Goal: Transaction & Acquisition: Purchase product/service

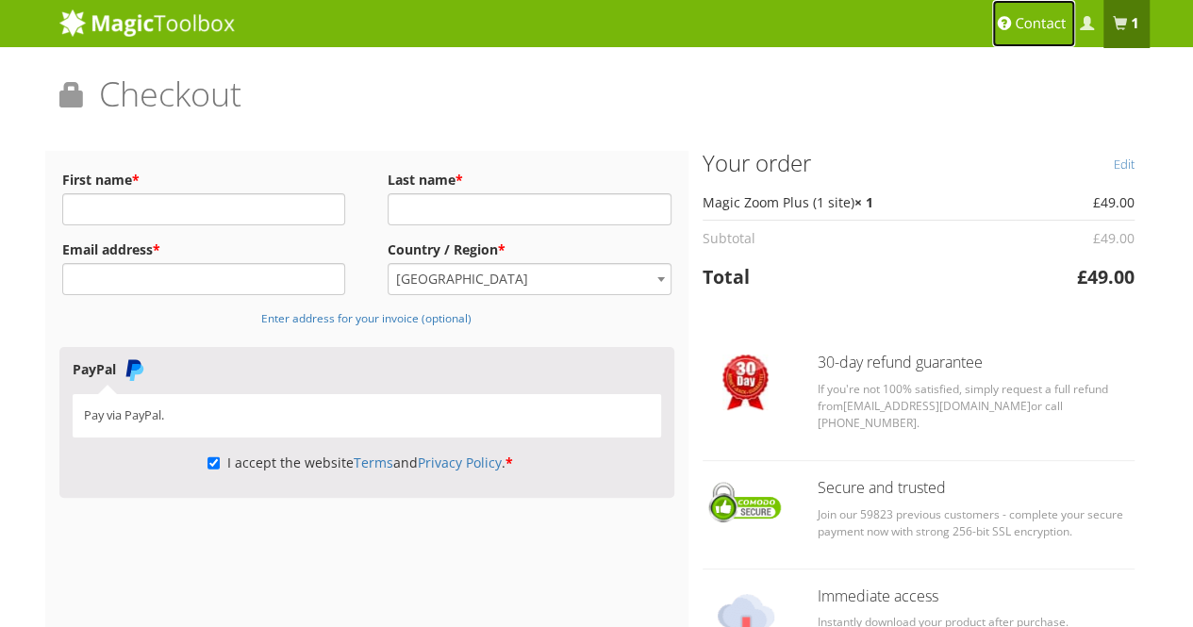
click at [1059, 12] on link "Contact" at bounding box center [1034, 23] width 83 height 47
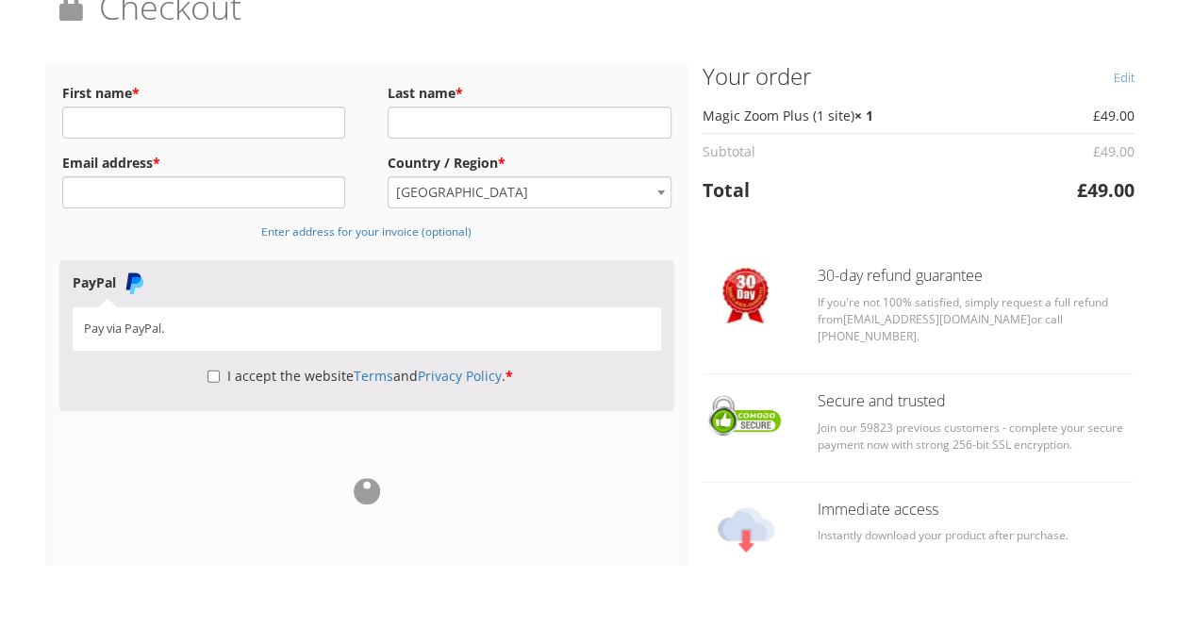
scroll to position [89, 0]
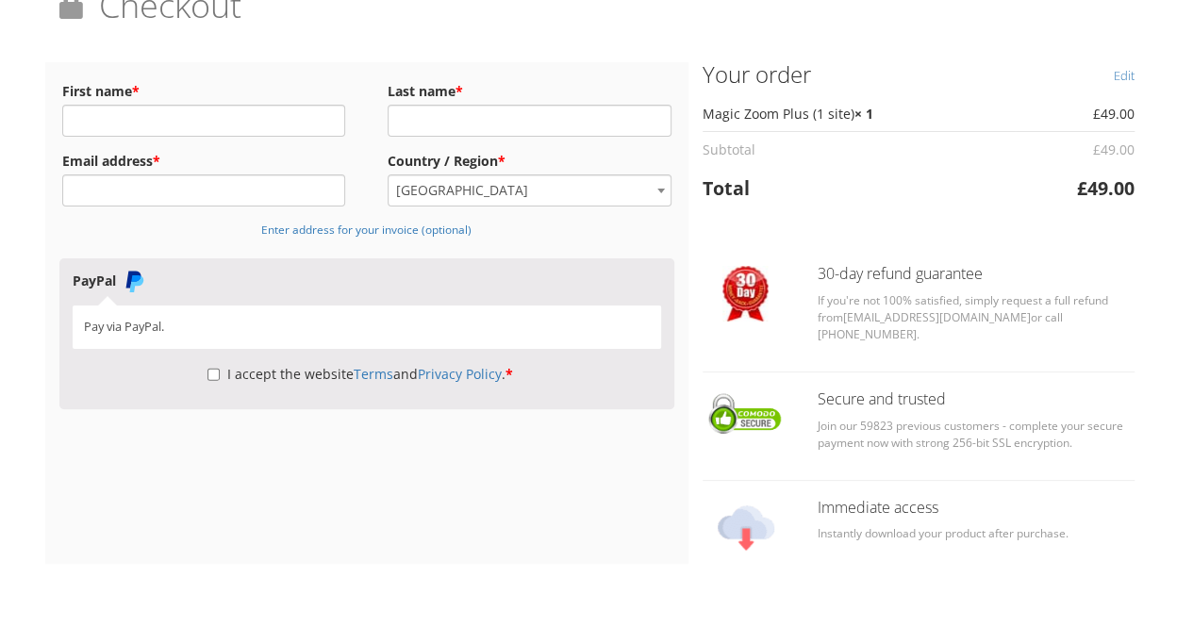
click at [200, 378] on p "I accept the website Terms and Privacy Policy . *" at bounding box center [368, 375] width 590 height 30
click at [215, 366] on input "I accept the website Terms and Privacy Policy . *" at bounding box center [214, 375] width 12 height 32
checkbox input "true"
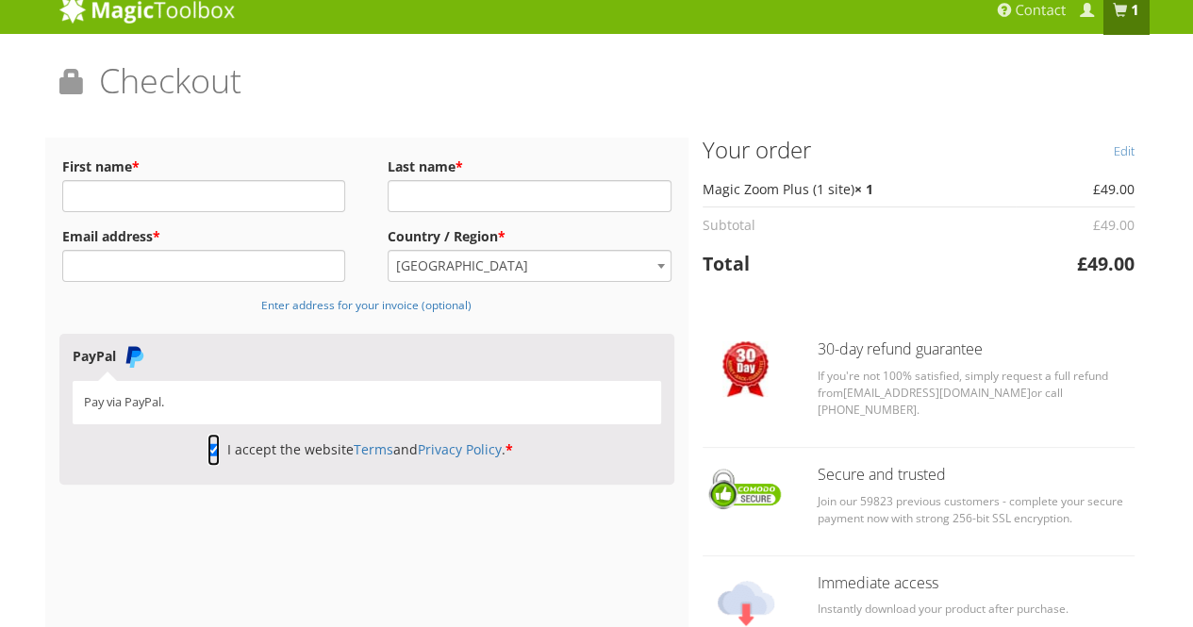
scroll to position [12, 0]
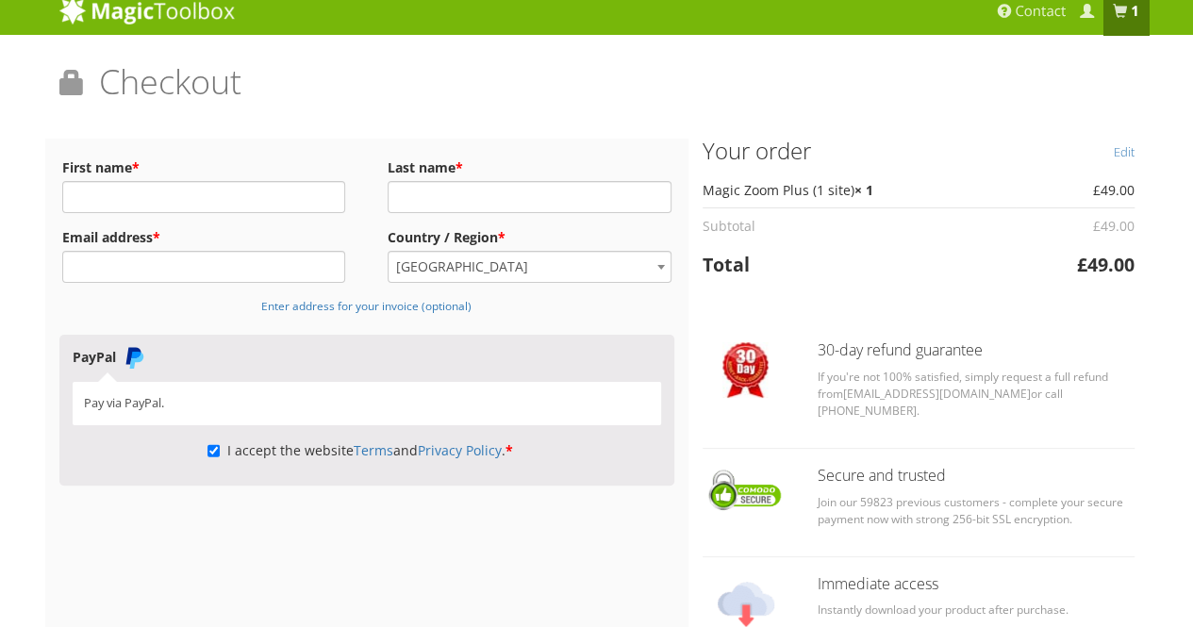
click at [759, 193] on td "Magic Zoom Plus (1 site) × 1" at bounding box center [859, 190] width 313 height 35
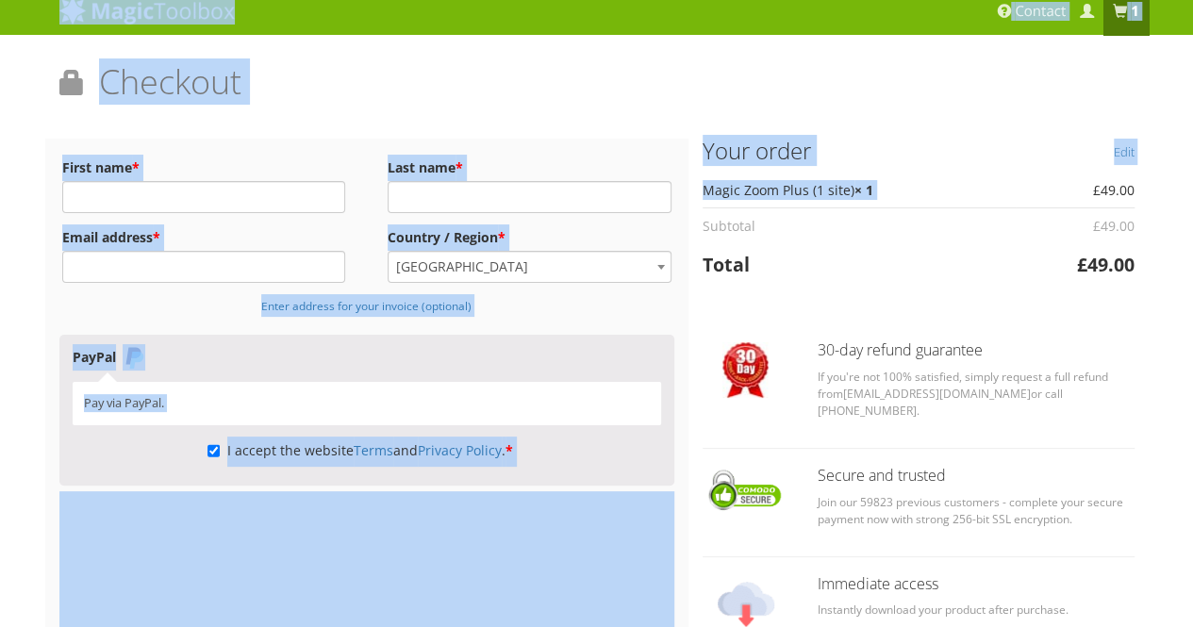
drag, startPoint x: 759, startPoint y: 193, endPoint x: 198, endPoint y: 7, distance: 591.6
click at [198, 7] on div "Magic Zoom Plus Magic Zoom Magic Scroll Magic 360 Magic Slideshow Magic Thumb" at bounding box center [596, 380] width 1193 height 784
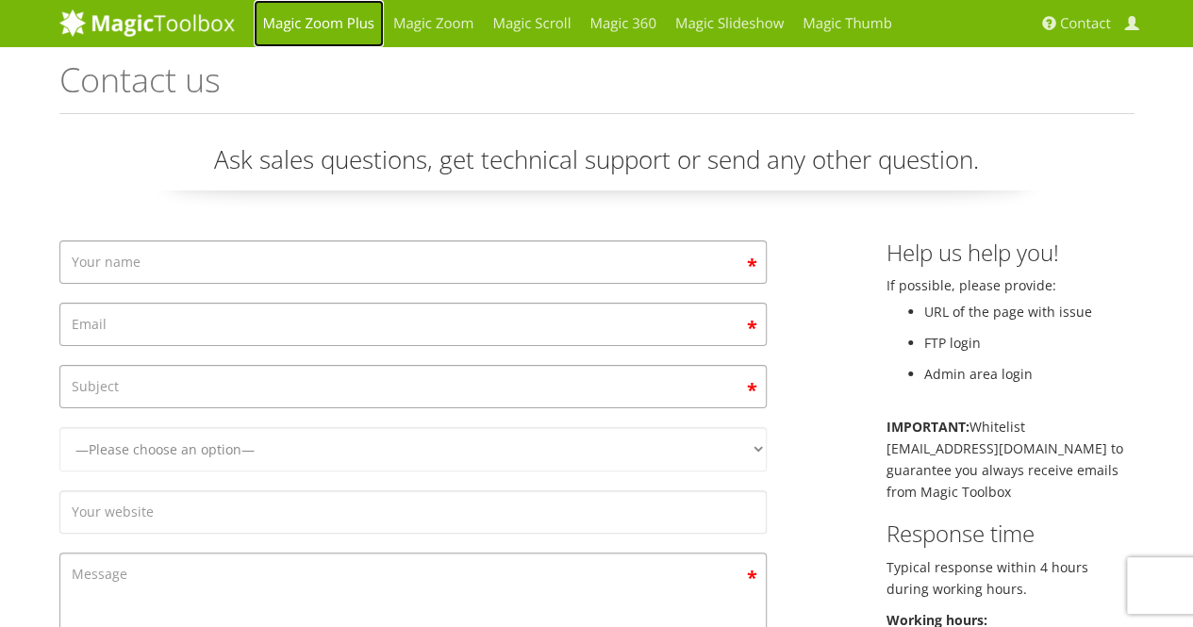
click at [349, 14] on link "Magic Zoom Plus" at bounding box center [319, 23] width 130 height 47
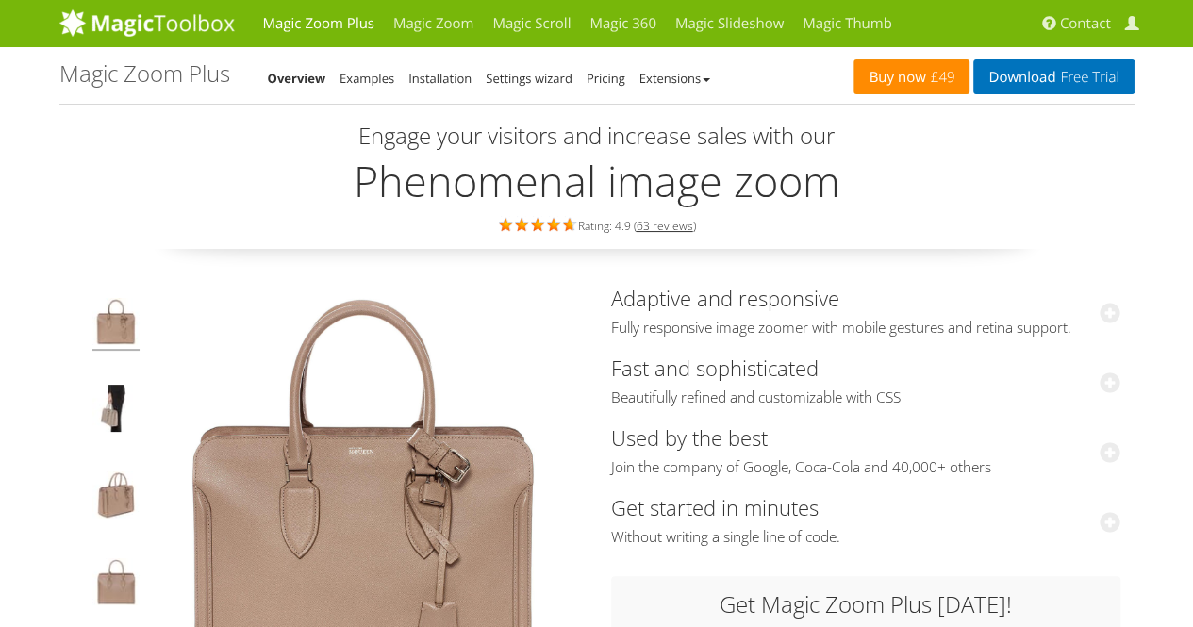
click at [883, 76] on link "Buy now £49" at bounding box center [912, 76] width 116 height 35
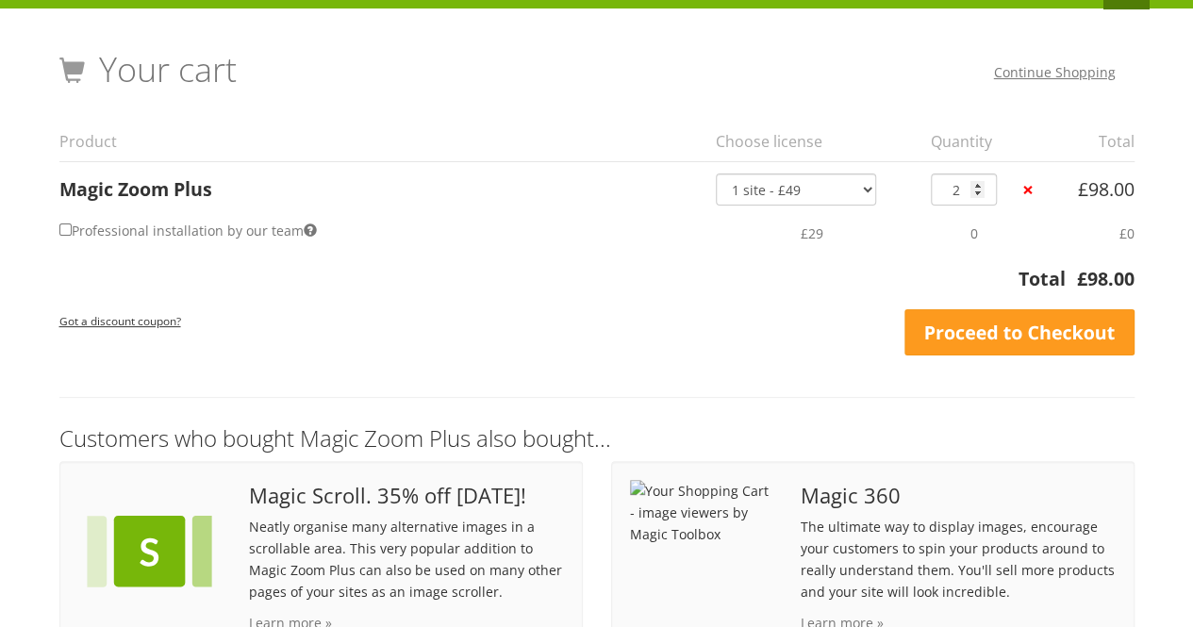
scroll to position [40, 0]
